Goal: Transaction & Acquisition: Purchase product/service

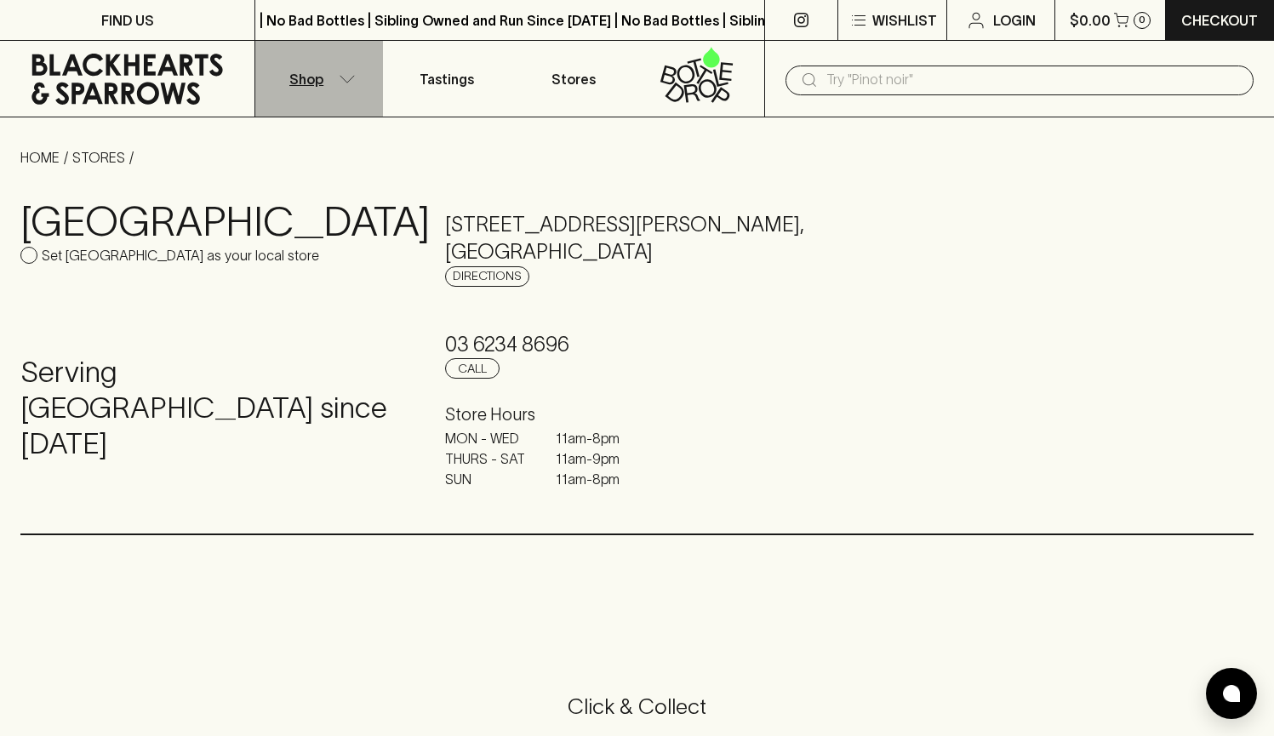
click at [325, 88] on button "Shop" at bounding box center [318, 79] width 127 height 76
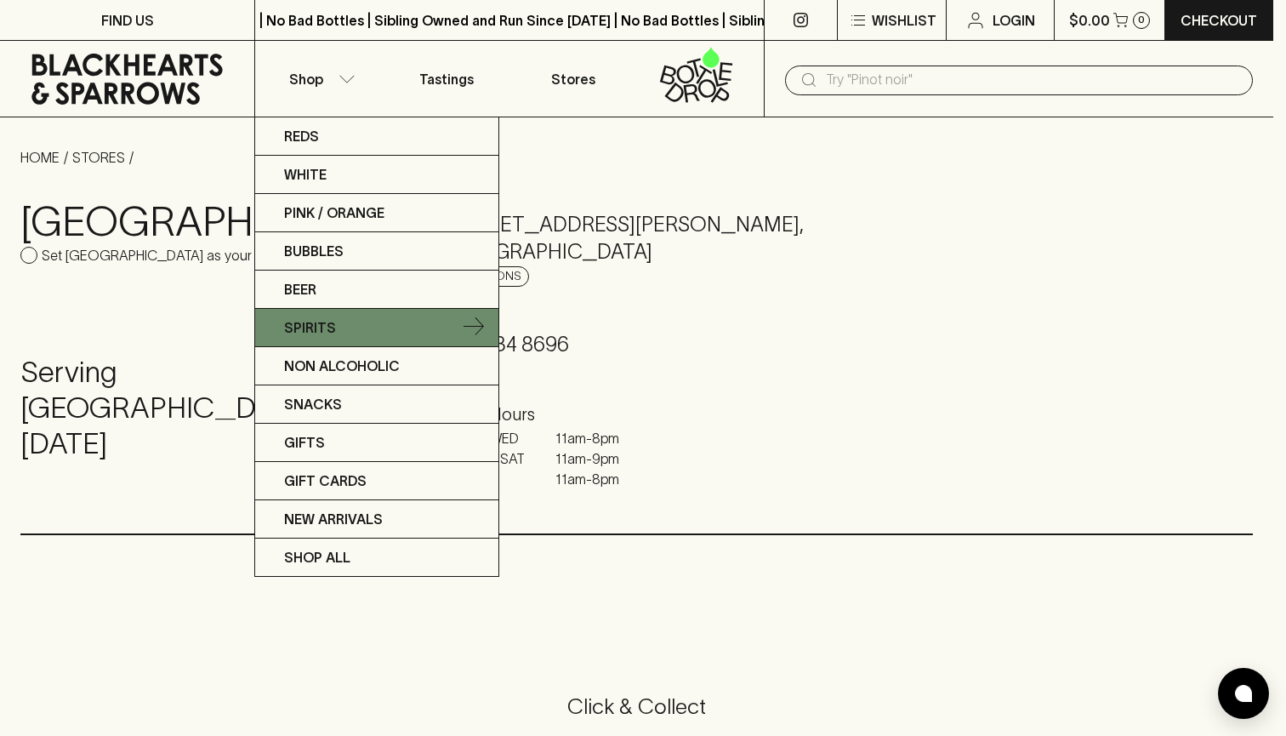
click at [316, 335] on p "Spirits" at bounding box center [310, 327] width 52 height 20
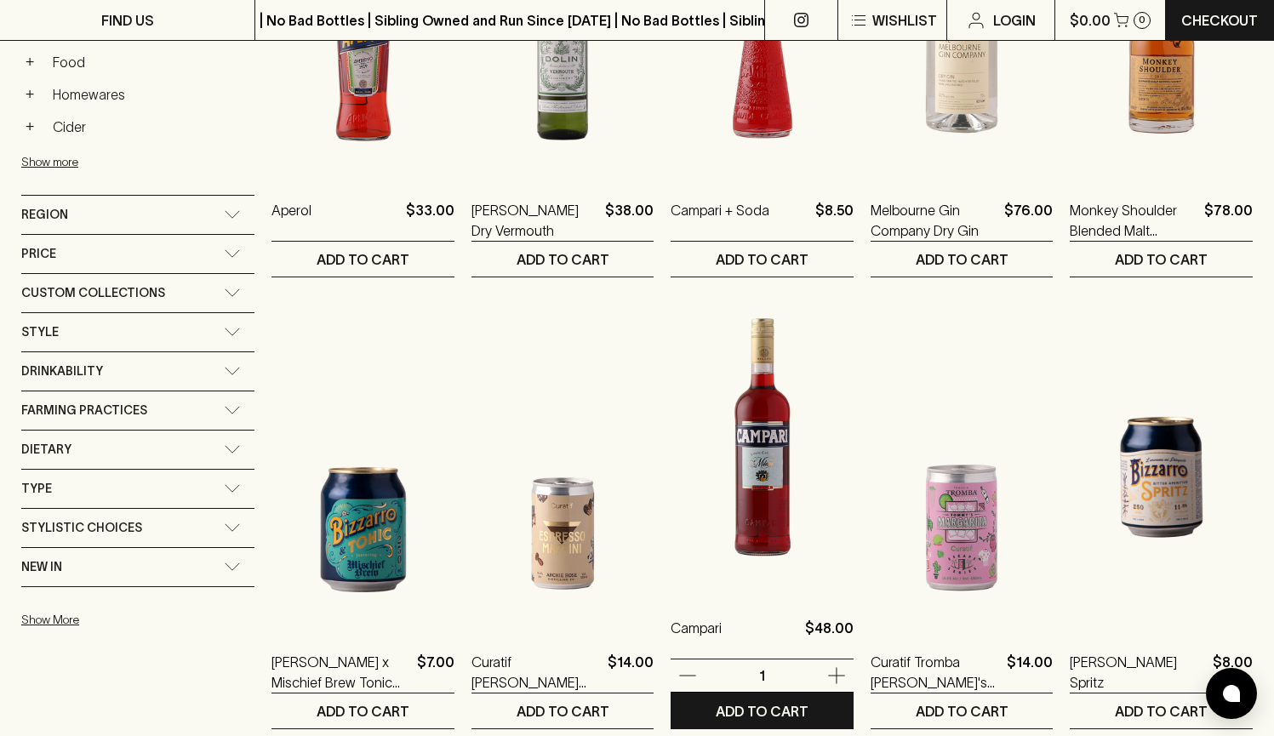
scroll to position [890, 0]
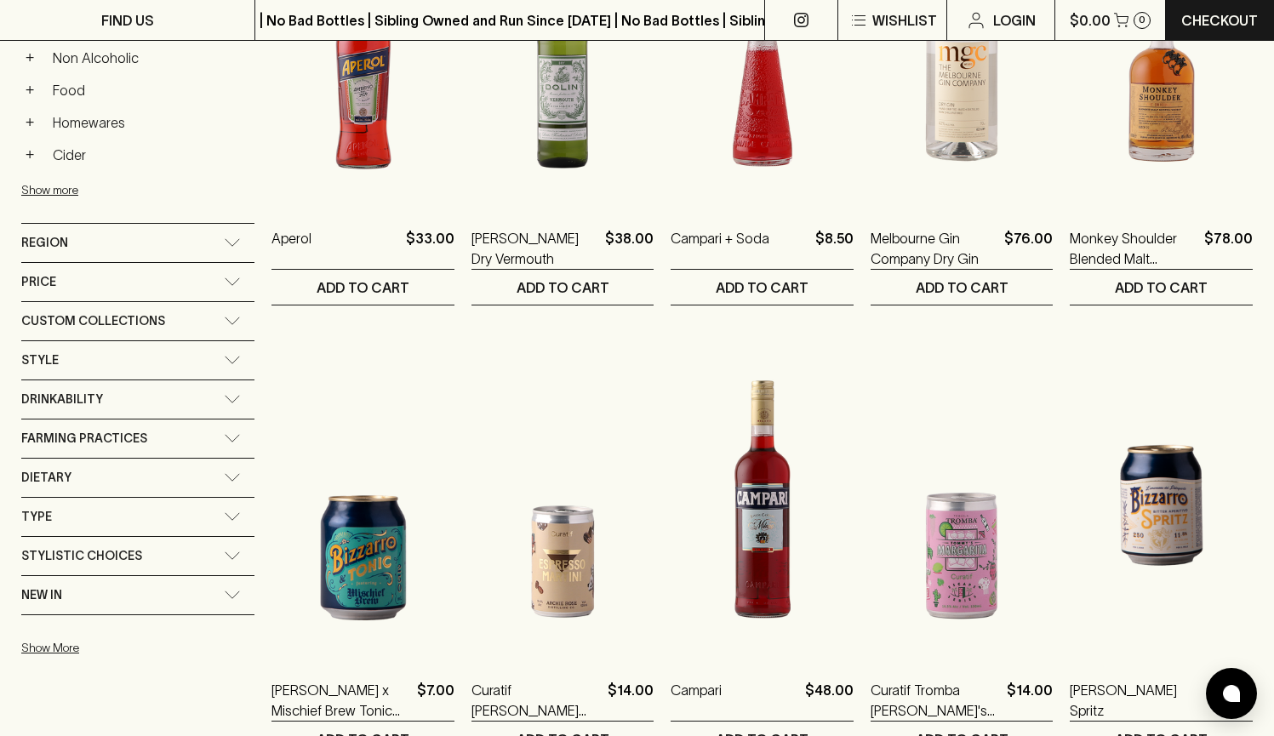
click at [217, 348] on div "Style" at bounding box center [137, 360] width 233 height 38
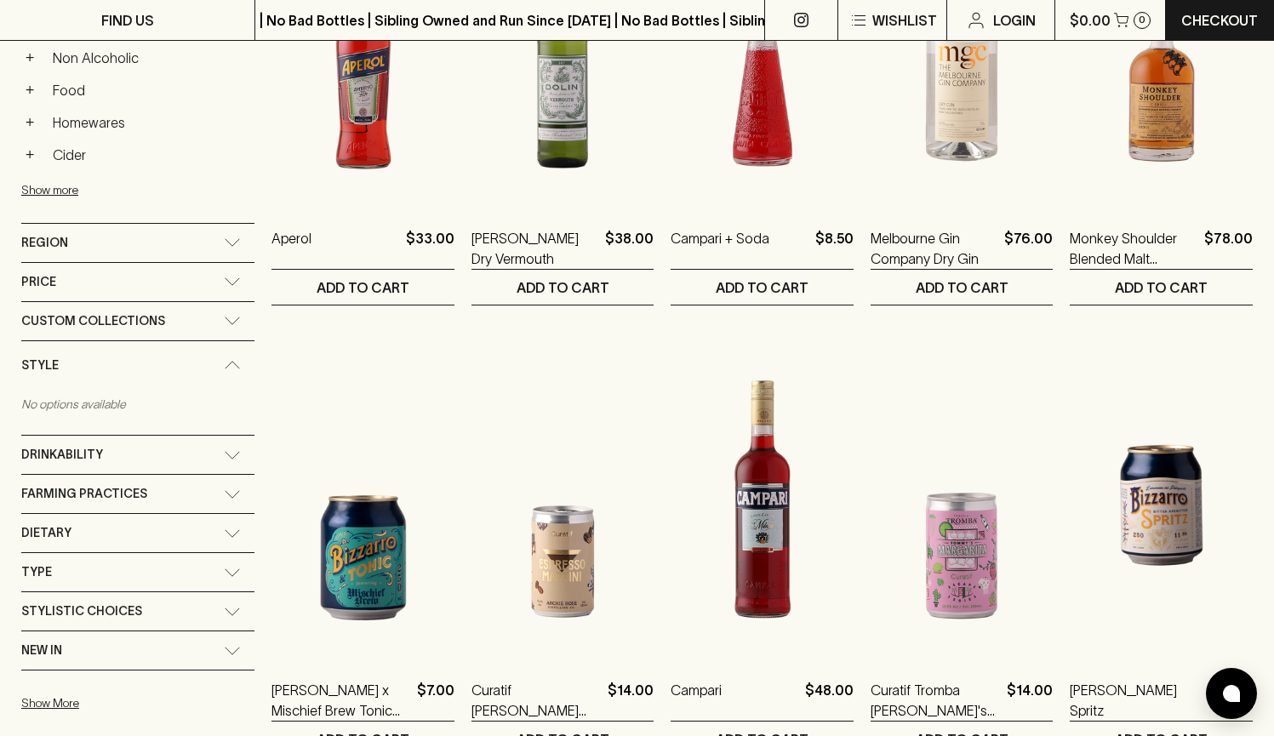
click at [217, 348] on div "Style" at bounding box center [137, 365] width 233 height 48
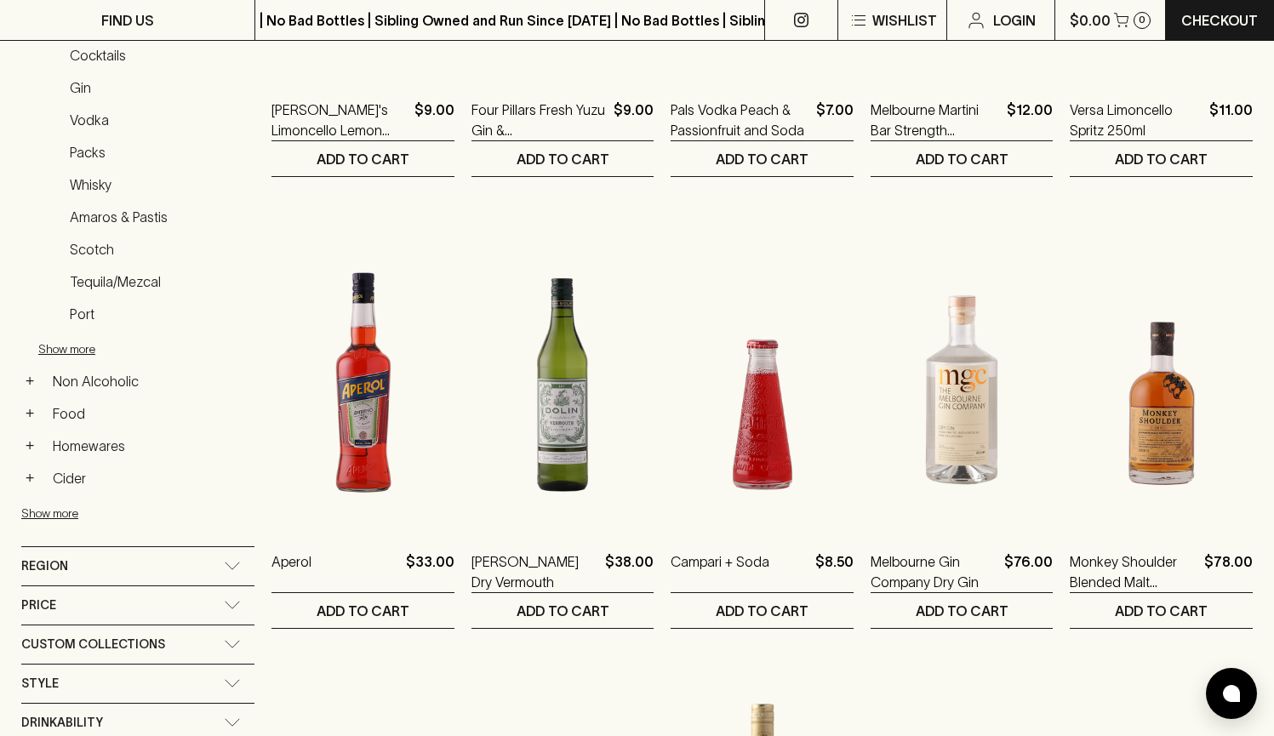
scroll to position [193, 0]
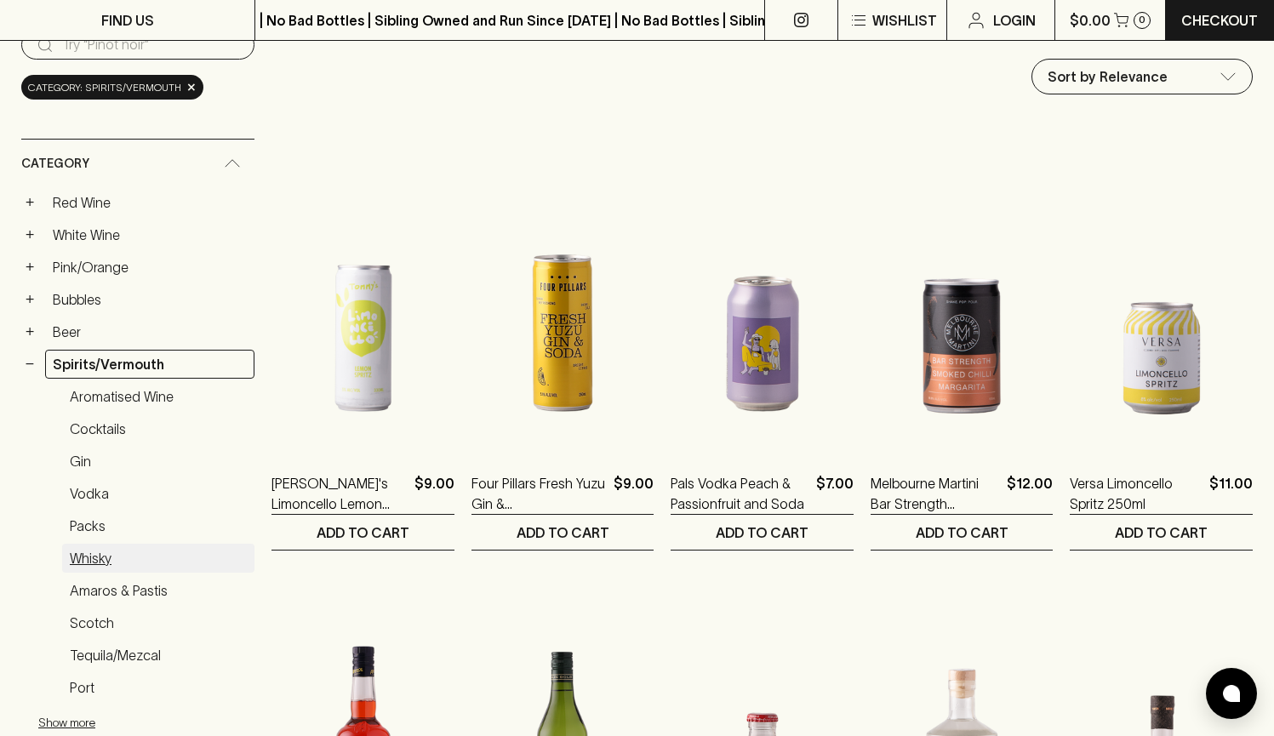
click at [121, 544] on link "Whisky" at bounding box center [158, 558] width 192 height 29
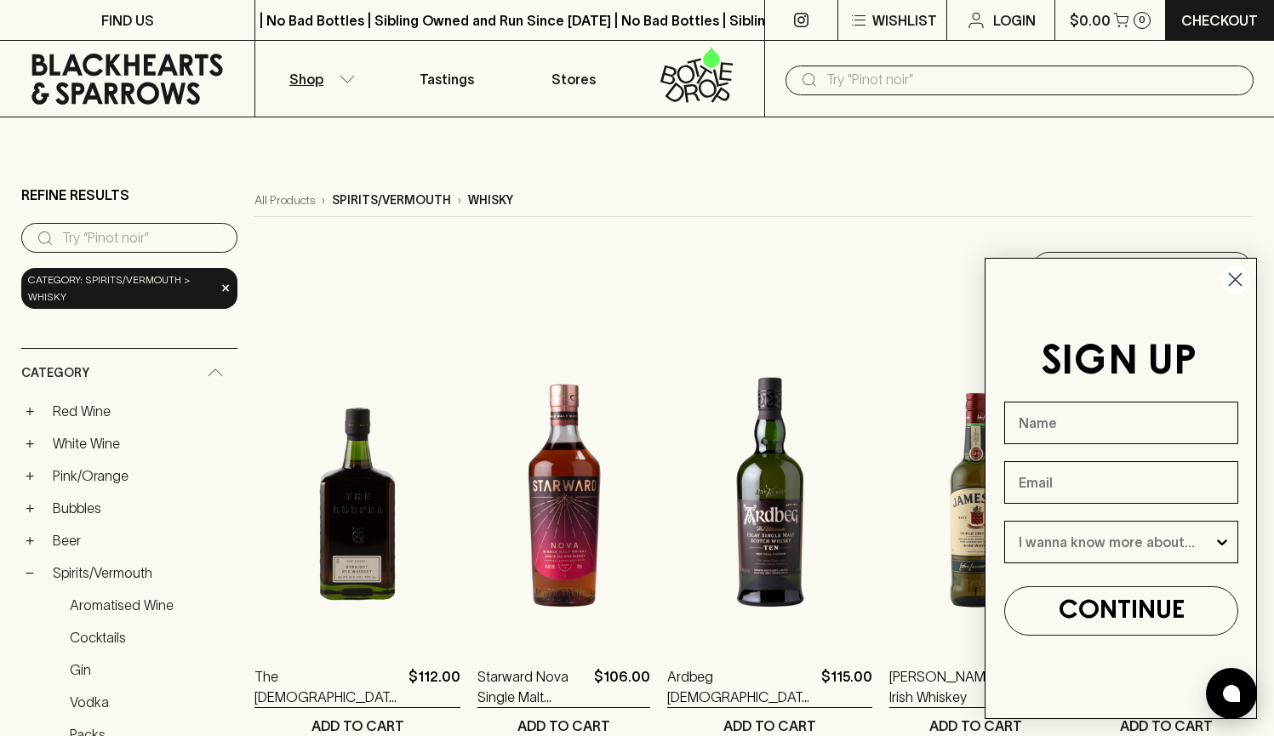
click at [1232, 284] on icon "Close dialog" at bounding box center [1235, 280] width 30 height 30
